Goal: Information Seeking & Learning: Check status

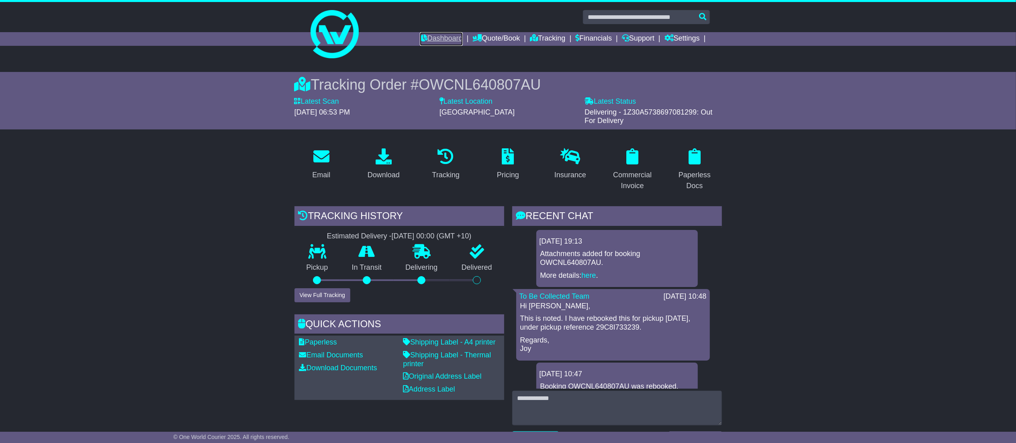
click at [433, 37] on link "Dashboard" at bounding box center [441, 39] width 43 height 14
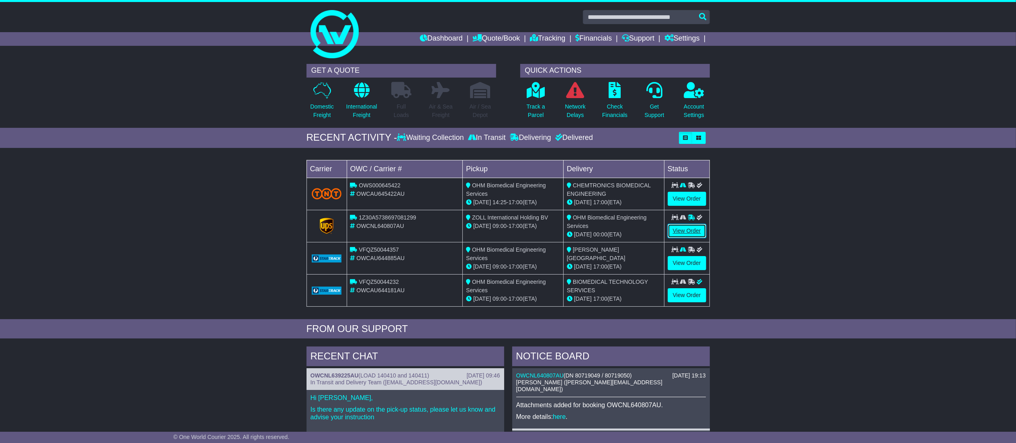
click at [693, 231] on link "View Order" at bounding box center [687, 231] width 39 height 14
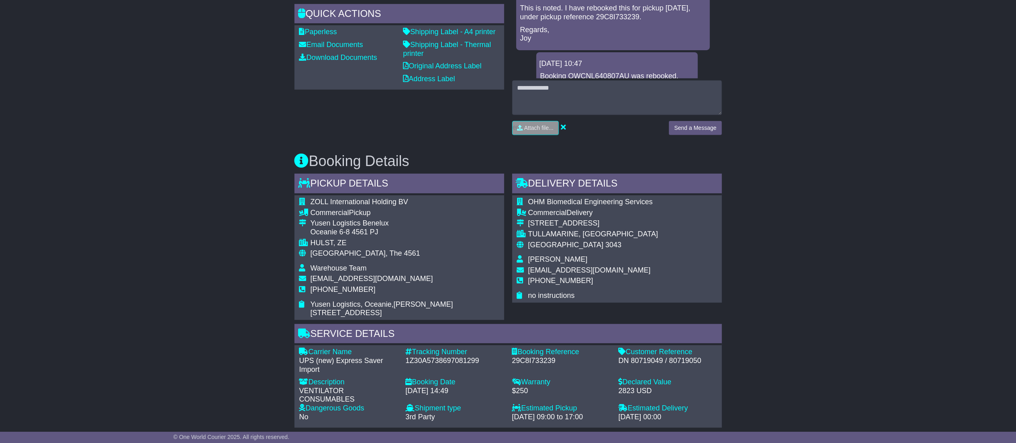
scroll to position [69, 0]
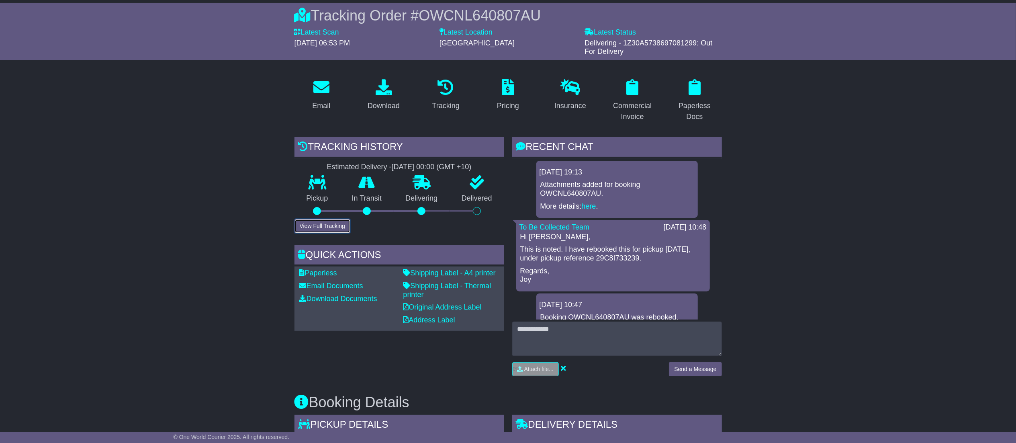
click at [347, 225] on button "View Full Tracking" at bounding box center [323, 226] width 56 height 14
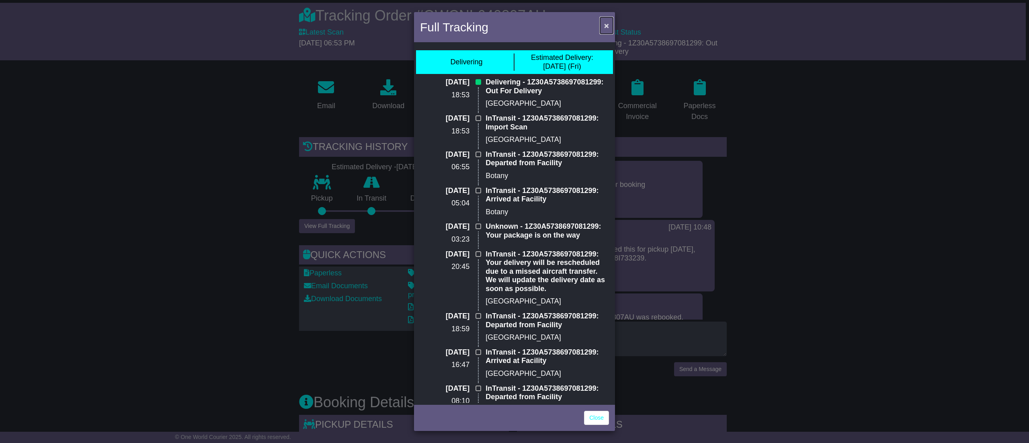
click at [607, 22] on span "×" at bounding box center [606, 25] width 5 height 9
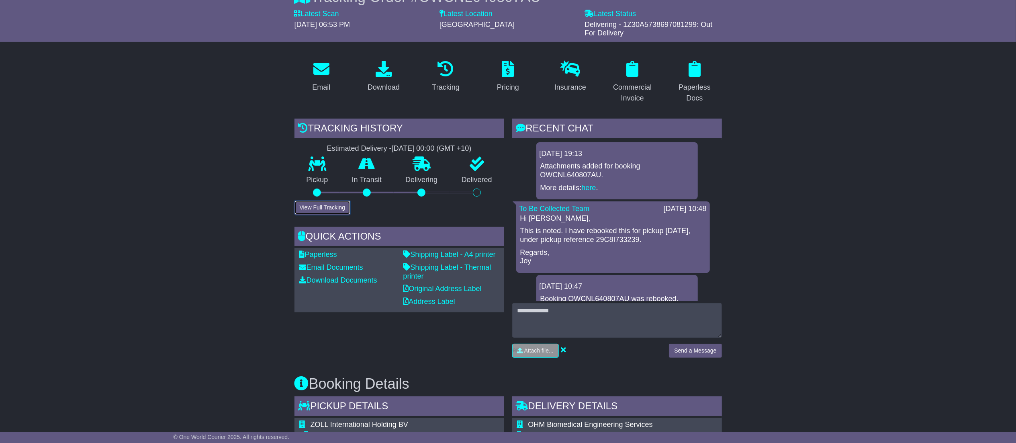
scroll to position [0, 0]
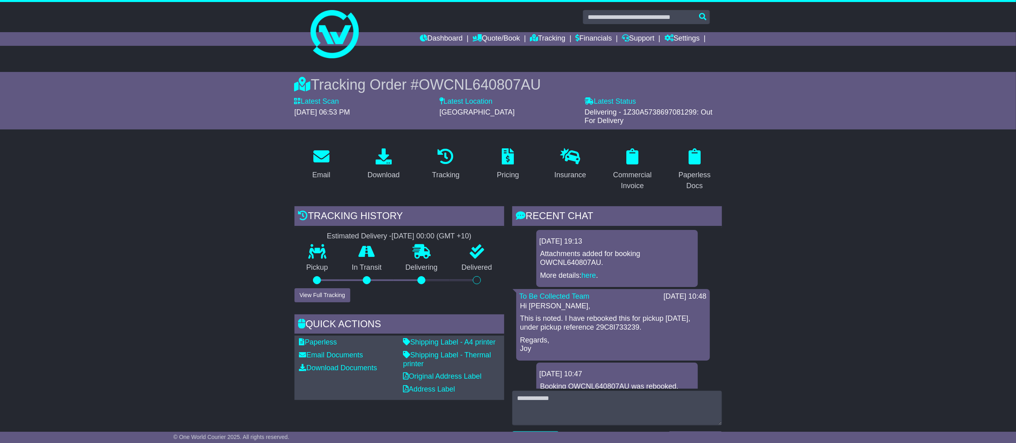
click at [1015, 104] on div "Tracking Order # OWCNL640807AU Latest Scan 11 September 2025 - 06:53 PM Latest …" at bounding box center [508, 100] width 1016 height 57
click at [540, 35] on link "Tracking" at bounding box center [547, 39] width 35 height 14
